Goal: Task Accomplishment & Management: Manage account settings

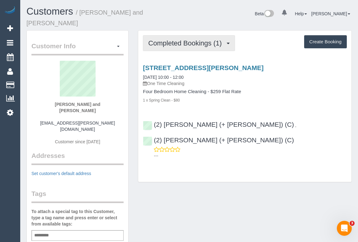
click at [193, 39] on span "Completed Bookings (1)" at bounding box center [186, 43] width 77 height 8
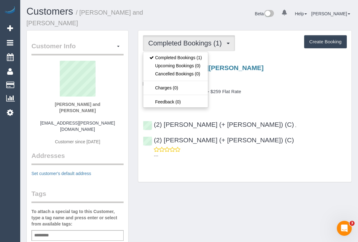
click at [210, 180] on div "Customer Info Edit Contact Info Send Message Email Preferences Special Sales Ta…" at bounding box center [189, 241] width 335 height 422
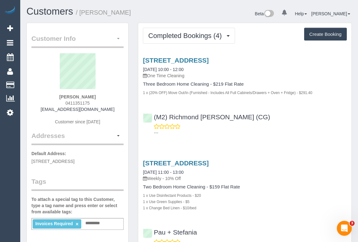
click at [118, 39] on span "button" at bounding box center [118, 38] width 2 height 1
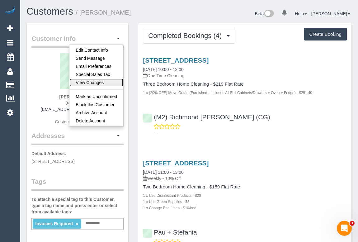
click at [106, 81] on link "View Changes" at bounding box center [96, 82] width 54 height 8
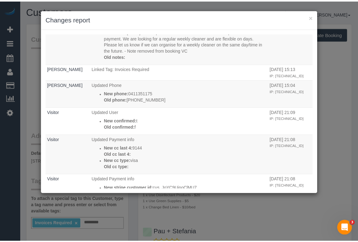
scroll to position [255, 0]
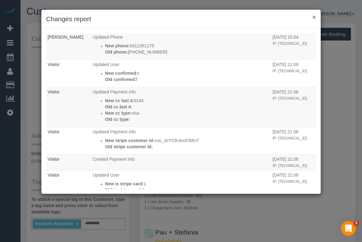
click at [315, 16] on button "×" at bounding box center [315, 17] width 4 height 7
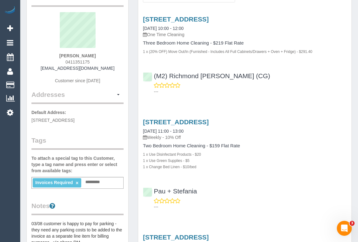
scroll to position [85, 0]
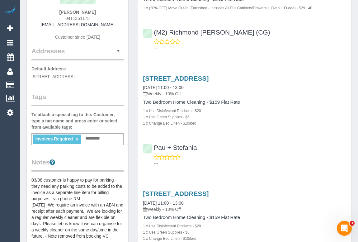
click at [77, 138] on link "×" at bounding box center [77, 139] width 3 height 5
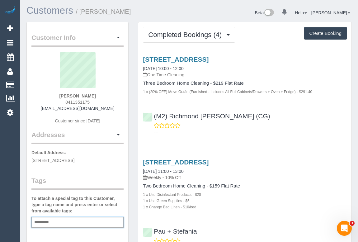
scroll to position [0, 0]
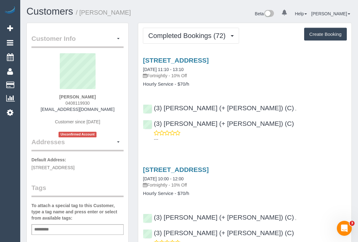
drag, startPoint x: 58, startPoint y: 101, endPoint x: 101, endPoint y: 101, distance: 43.6
click at [101, 101] on div "Sarah Cato 0408119930 sgcato@hotmail.com Customer since 2024 Unconfirmed Account" at bounding box center [77, 95] width 92 height 84
copy span "0408119930"
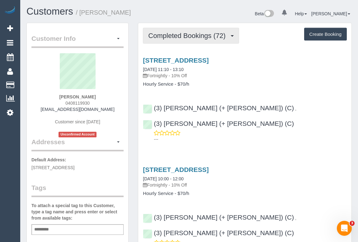
drag, startPoint x: 183, startPoint y: 37, endPoint x: 180, endPoint y: 42, distance: 6.6
click at [183, 37] on span "Completed Bookings (72)" at bounding box center [188, 36] width 80 height 8
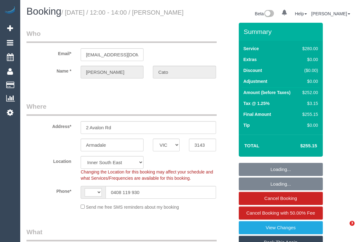
select select "VIC"
select select "object:543"
select select "string:AU"
select select "number:27"
select select "number:14"
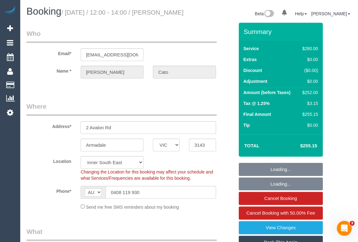
select select "number:18"
select select "number:36"
select select "number:34"
select select "2"
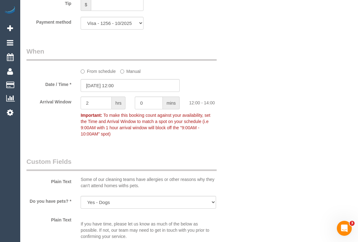
scroll to position [623, 0]
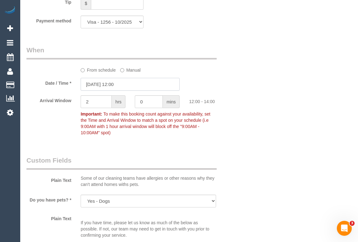
click at [118, 91] on input "01/10/2025 12:00" at bounding box center [130, 84] width 99 height 13
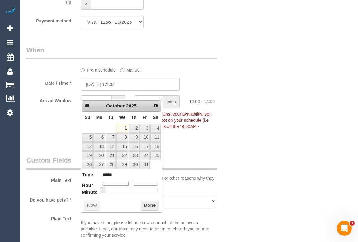
type input "01/10/2025 11:00"
type input "*****"
type input "01/10/2025 10:00"
type input "*****"
drag, startPoint x: 129, startPoint y: 183, endPoint x: 125, endPoint y: 182, distance: 4.1
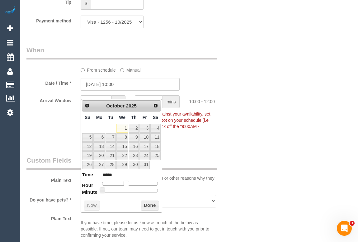
click at [125, 182] on span at bounding box center [127, 184] width 6 height 6
click at [147, 204] on button "Done" at bounding box center [150, 205] width 18 height 10
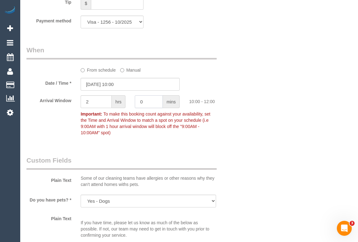
drag, startPoint x: 150, startPoint y: 109, endPoint x: 129, endPoint y: 111, distance: 20.9
click at [129, 111] on div "Arrival Window 2 hrs 0 mins 10:00 - 12:00 Important: To make this booking count…" at bounding box center [130, 116] width 217 height 43
type input "15"
drag, startPoint x: 94, startPoint y: 111, endPoint x: 70, endPoint y: 110, distance: 24.6
click at [70, 110] on div "Arrival Window 2 hrs 15 mins 10:00 - 12:15 Important: To make this booking coun…" at bounding box center [130, 116] width 217 height 43
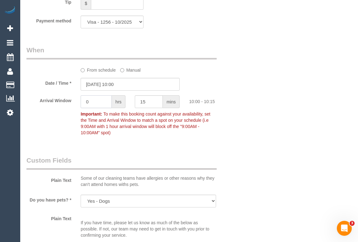
type input "0"
click at [240, 123] on div "Who Email* sgcato@hotmail.com Name * Sarah Cato Where Address* 2 Avalon Rd Arma…" at bounding box center [188, 96] width 325 height 1392
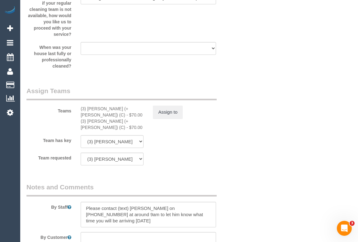
scroll to position [1190, 0]
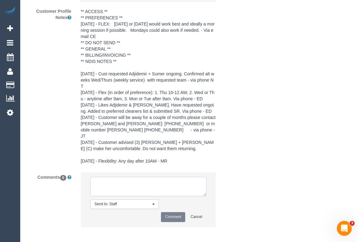
click at [129, 177] on textarea at bounding box center [148, 186] width 116 height 19
click at [162, 179] on textarea at bounding box center [148, 186] width 116 height 19
type textarea "Customer is happy to start early.- 10am - sms"
click at [176, 212] on button "Comment" at bounding box center [173, 217] width 24 height 10
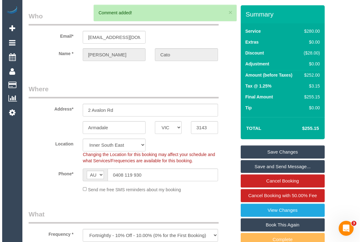
scroll to position [7, 0]
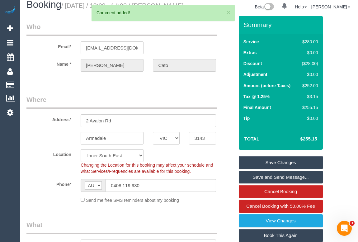
click at [275, 169] on link "Save Changes" at bounding box center [281, 162] width 84 height 13
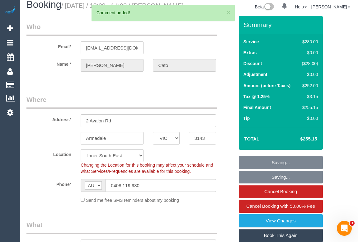
drag, startPoint x: 257, startPoint y: 165, endPoint x: 361, endPoint y: 223, distance: 119.6
click at [254, 165] on fieldset "Saving... Saving... Cancel Booking Cancel Booking with 50.00% Fee View Changes …" at bounding box center [281, 213] width 84 height 115
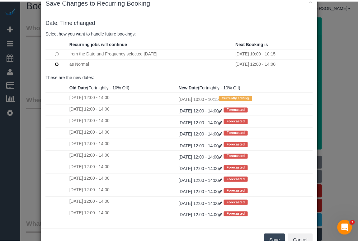
scroll to position [37, 0]
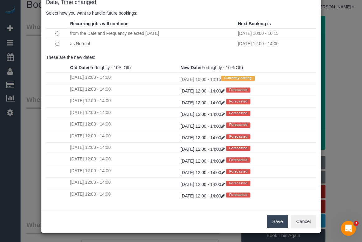
click at [279, 221] on button "Save" at bounding box center [277, 221] width 21 height 13
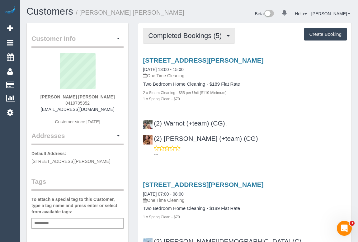
click at [190, 34] on span "Completed Bookings (5)" at bounding box center [186, 36] width 77 height 8
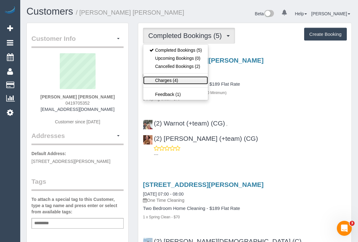
click at [160, 81] on link "Charges (4)" at bounding box center [175, 80] width 65 height 8
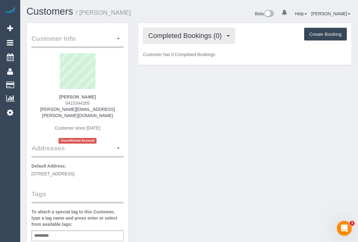
click at [184, 39] on button "Completed Bookings (0)" at bounding box center [189, 36] width 92 height 16
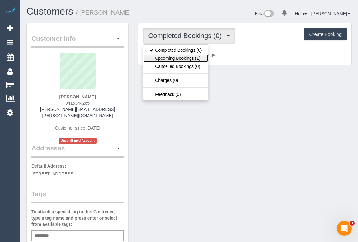
click at [184, 57] on link "Upcoming Bookings (1)" at bounding box center [175, 58] width 65 height 8
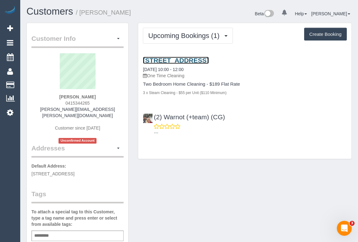
click at [190, 60] on link "204 Park Street, Fitzroy North, VIC 3068" at bounding box center [176, 60] width 66 height 7
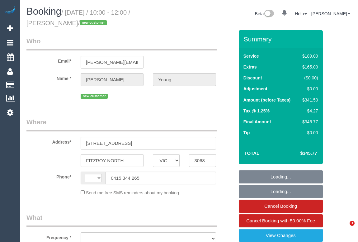
select select "VIC"
select select "string:stripe-pm_1Ry0dJ2GScqysDRVMUxMlHop"
select select "number:27"
select select "number:15"
select select "number:19"
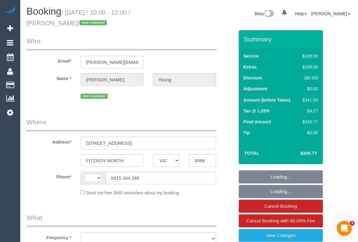
select select "number:22"
select select "number:33"
select select "number:26"
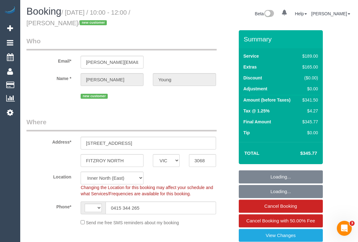
select select "string:AU"
select select "object:1637"
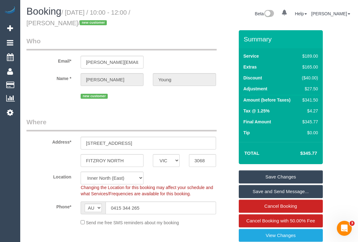
drag, startPoint x: 25, startPoint y: 22, endPoint x: 69, endPoint y: 24, distance: 43.9
click at [69, 24] on div "Booking / October 01, 2025 / 10:00 - 12:00 / Rochelle Young / new customer" at bounding box center [105, 18] width 167 height 24
copy small "[PERSON_NAME]"
drag, startPoint x: 161, startPoint y: 207, endPoint x: 91, endPoint y: 206, distance: 70.0
click at [91, 206] on div "AF AL DZ AD AO AI AQ AG AR AM AW AU AT AZ BS BH BD BB BY BE BZ BJ BM BT BO BA B…" at bounding box center [148, 207] width 135 height 13
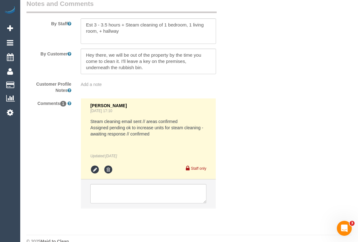
scroll to position [1160, 0]
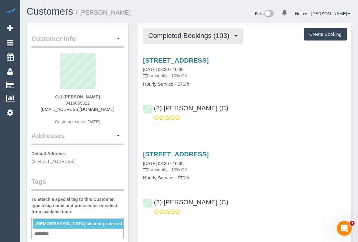
click at [190, 35] on span "Completed Bookings (103)" at bounding box center [190, 36] width 84 height 8
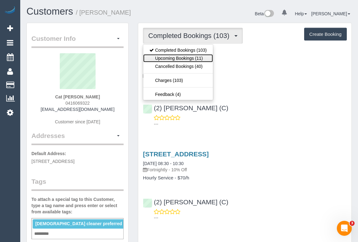
click at [182, 57] on link "Upcoming Bookings (11)" at bounding box center [178, 58] width 70 height 8
